Goal: Task Accomplishment & Management: Use online tool/utility

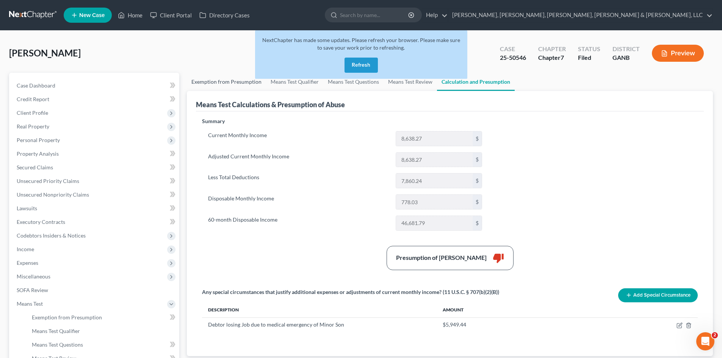
click at [233, 80] on link "Exemption from Presumption" at bounding box center [226, 82] width 79 height 18
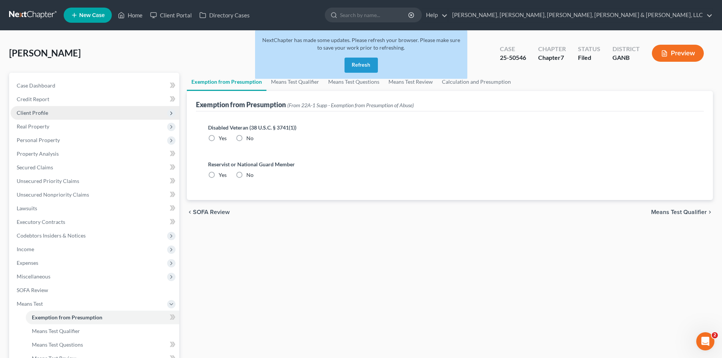
radio input "true"
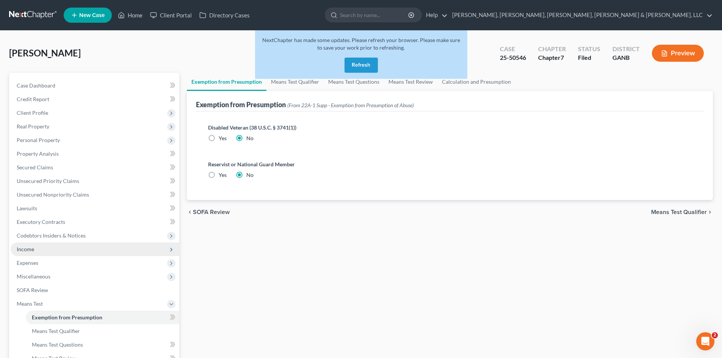
click at [83, 252] on span "Income" at bounding box center [95, 250] width 169 height 14
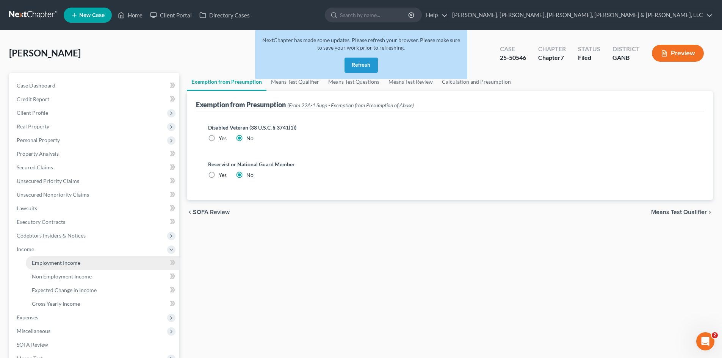
click at [125, 259] on link "Employment Income" at bounding box center [102, 263] width 153 height 14
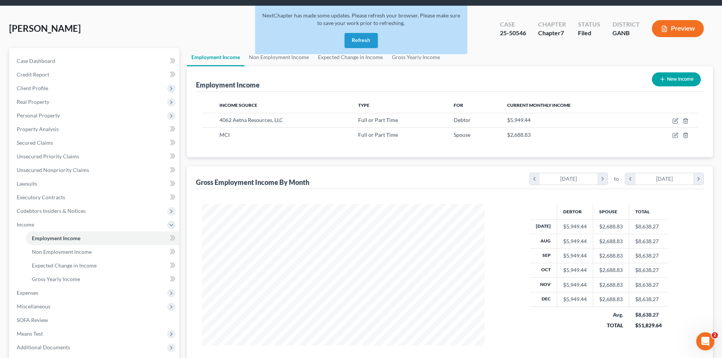
scroll to position [99, 0]
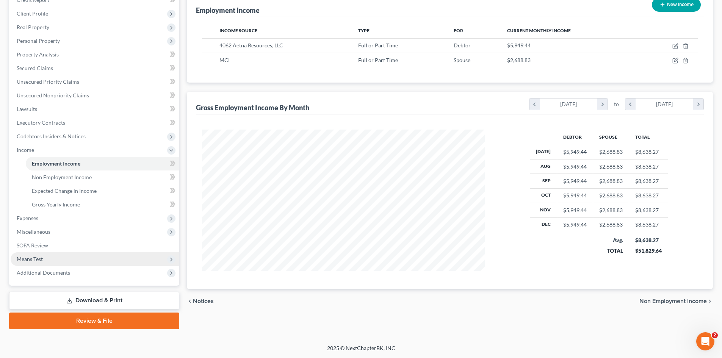
click at [76, 260] on span "Means Test" at bounding box center [95, 259] width 169 height 14
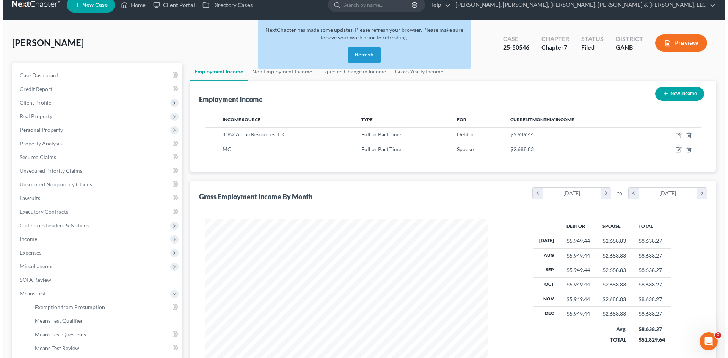
scroll to position [9, 0]
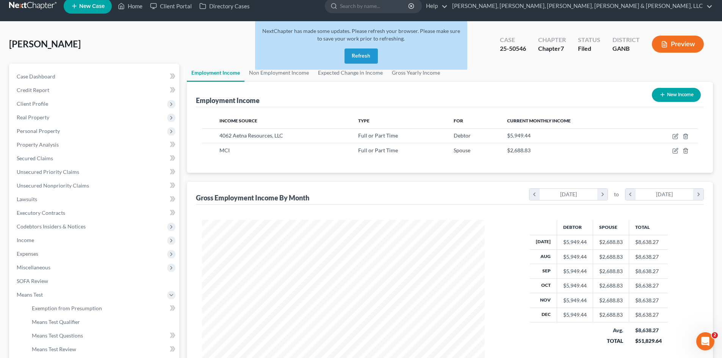
click at [682, 42] on button "Preview" at bounding box center [678, 44] width 52 height 17
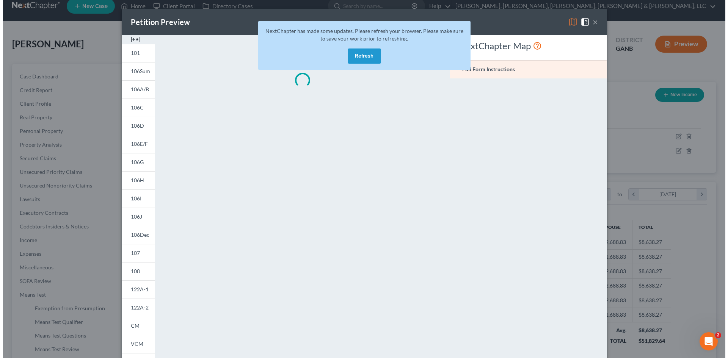
scroll to position [143, 301]
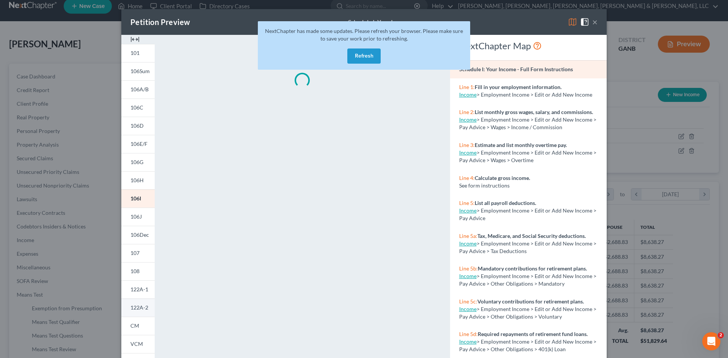
click at [131, 305] on span "122A-2" at bounding box center [139, 307] width 18 height 6
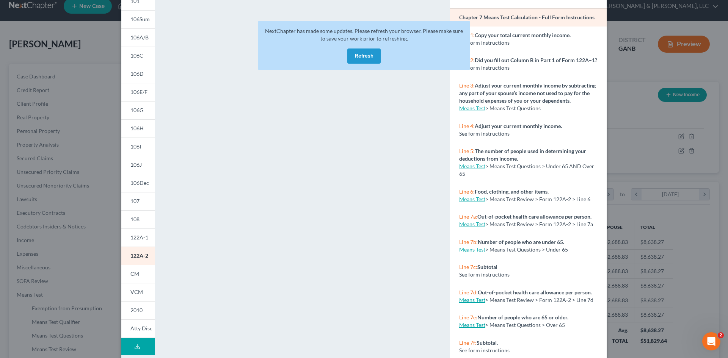
scroll to position [378850, 378694]
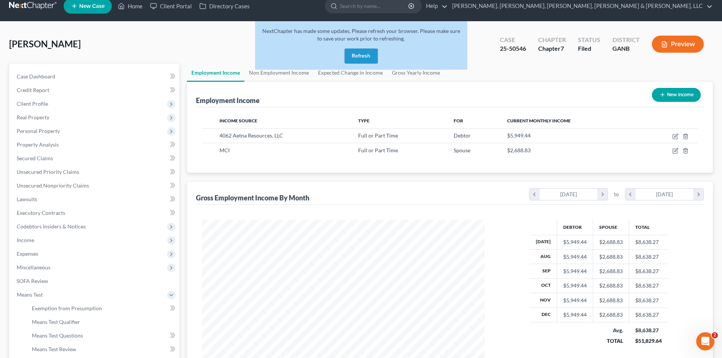
drag, startPoint x: 723, startPoint y: 178, endPoint x: 714, endPoint y: 223, distance: 45.6
click at [681, 47] on button "Preview" at bounding box center [678, 44] width 52 height 17
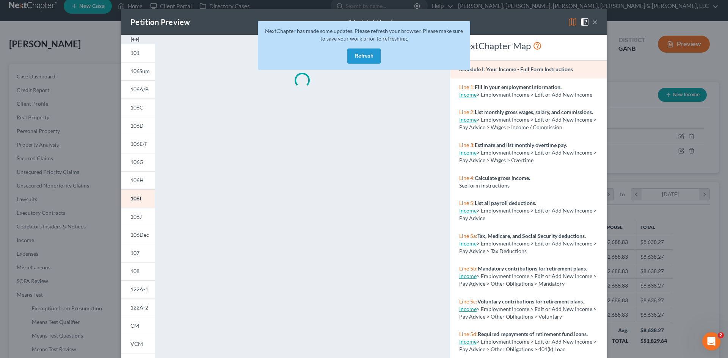
scroll to position [62, 0]
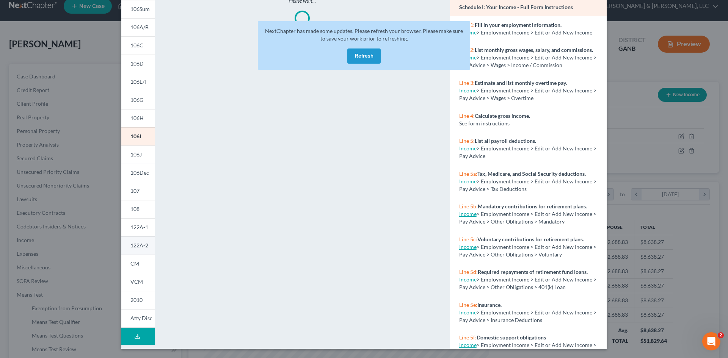
click at [137, 244] on span "122A-2" at bounding box center [139, 245] width 18 height 6
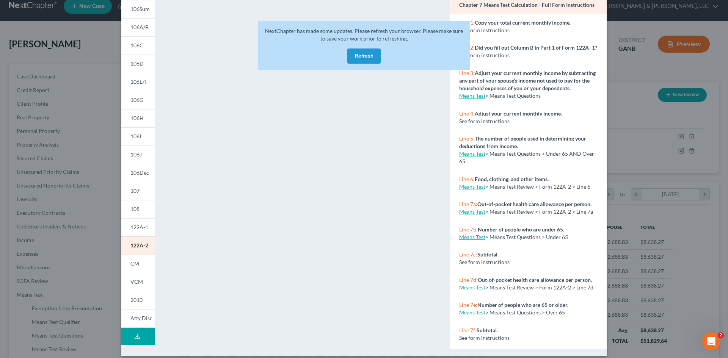
scroll to position [0, 0]
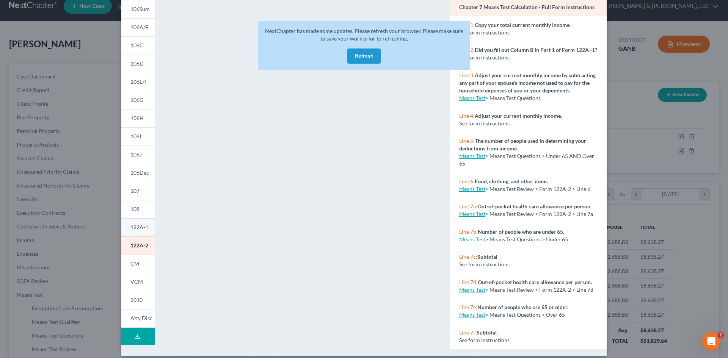
click at [137, 229] on span "122A-1" at bounding box center [139, 227] width 18 height 6
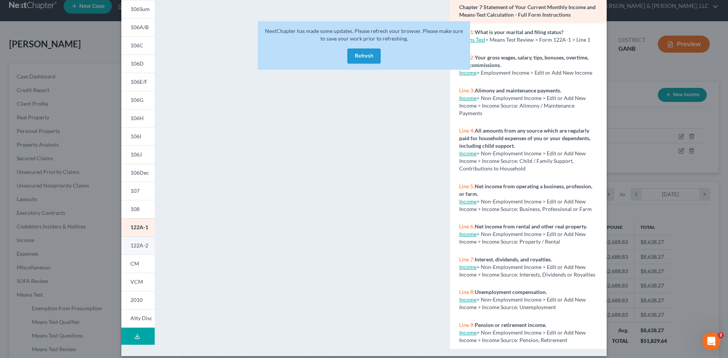
click at [128, 239] on link "122A-2" at bounding box center [137, 245] width 33 height 18
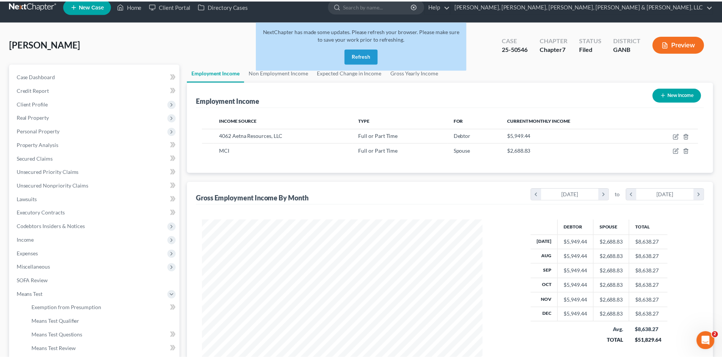
scroll to position [378850, 378694]
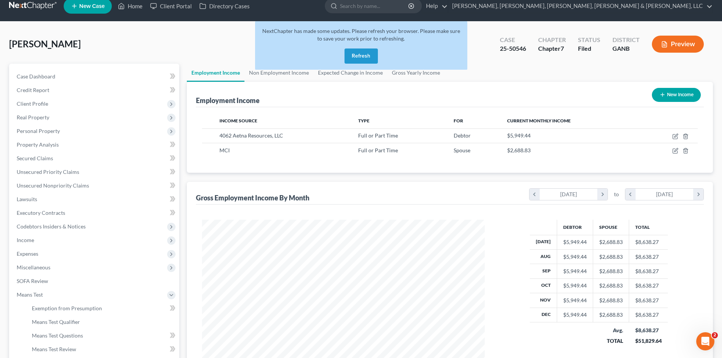
drag, startPoint x: 723, startPoint y: 78, endPoint x: 719, endPoint y: 66, distance: 13.0
click at [359, 53] on button "Refresh" at bounding box center [361, 56] width 33 height 15
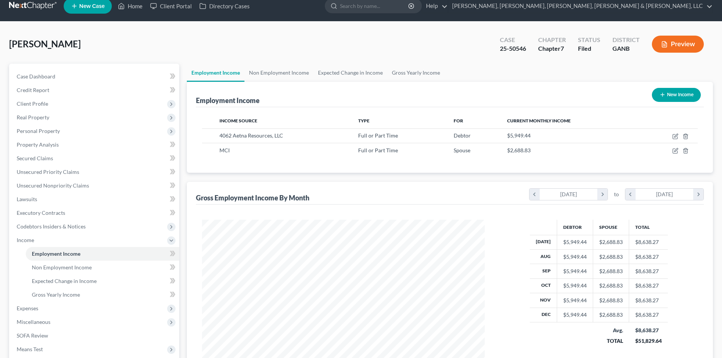
scroll to position [141, 298]
